Goal: Navigation & Orientation: Find specific page/section

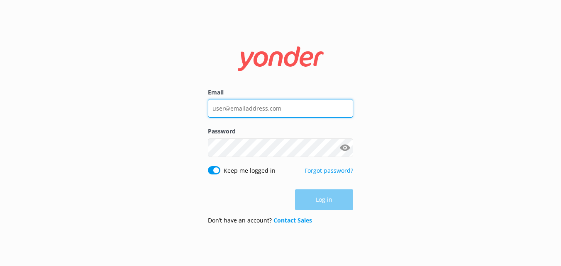
type input "[EMAIL_ADDRESS][DOMAIN_NAME]"
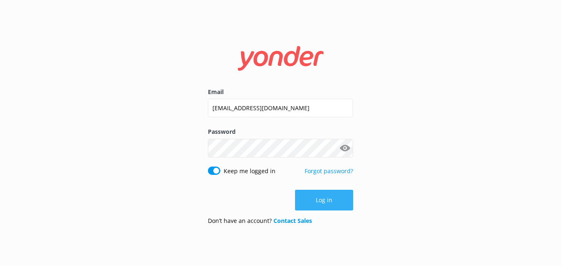
click at [329, 199] on div "Log in" at bounding box center [280, 200] width 145 height 21
click at [329, 199] on button "Log in" at bounding box center [324, 200] width 58 height 21
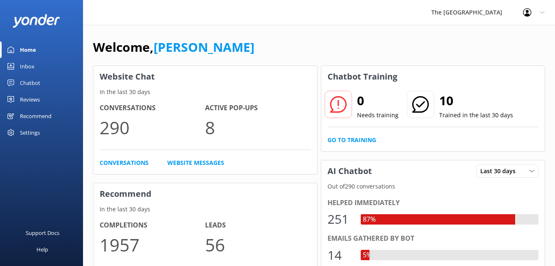
click at [37, 68] on link "Inbox" at bounding box center [41, 66] width 83 height 17
